Goal: Use online tool/utility: Utilize a website feature to perform a specific function

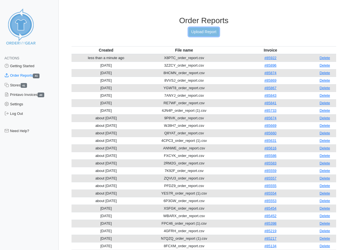
click at [206, 32] on link "Upload Report" at bounding box center [204, 32] width 30 height 9
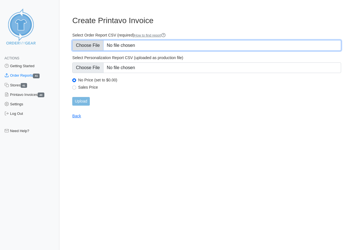
click at [90, 45] on input "Select Order Report CSV (required) How to find report" at bounding box center [206, 45] width 269 height 11
type input "C:\fakepath\NFCCK_order_report.csv"
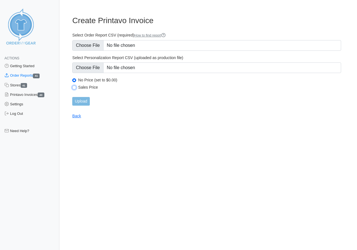
click at [74, 88] on input "Sales Price" at bounding box center [74, 88] width 4 height 4
radio input "true"
click at [81, 99] on input "Upload" at bounding box center [80, 101] width 17 height 9
